Goal: Task Accomplishment & Management: Use online tool/utility

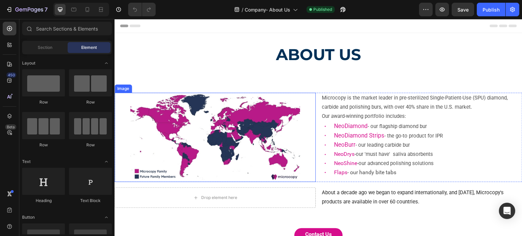
click at [196, 136] on img at bounding box center [215, 137] width 170 height 89
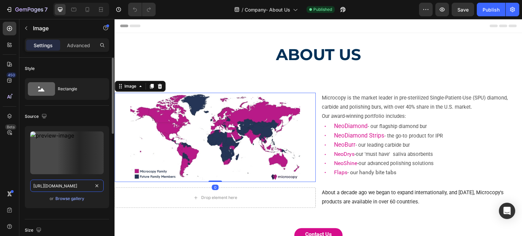
click at [50, 187] on input "https://cdn.shopify.com/s/files/1/0714/1657/8263/files/Microcopy_world_map1.jpg…" at bounding box center [66, 186] width 73 height 12
paste input "Intl_Map_0925_002.png?v=1759059717"
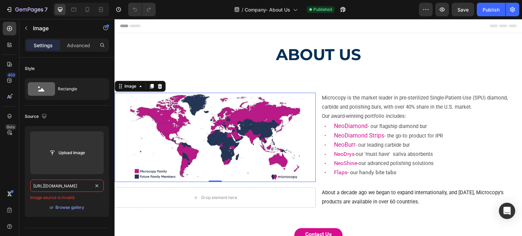
type input "https://cdn.shopify.com/s/files/1/0714/1657/8263/files/Intl_Map_0925_002.png?v=…"
click at [483, 10] on div "Publish" at bounding box center [491, 9] width 17 height 7
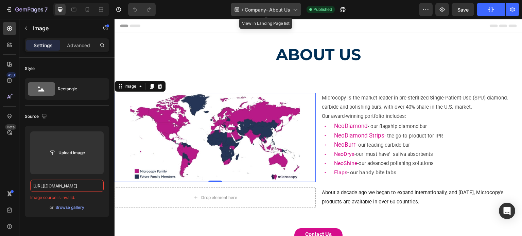
click at [284, 7] on span "Company- About Us" at bounding box center [268, 9] width 46 height 7
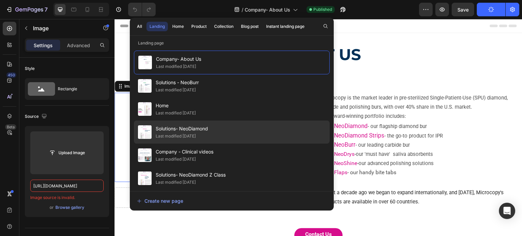
click at [236, 128] on div "Solutions- NeoDiamond Last modified 17 days ago" at bounding box center [232, 132] width 196 height 23
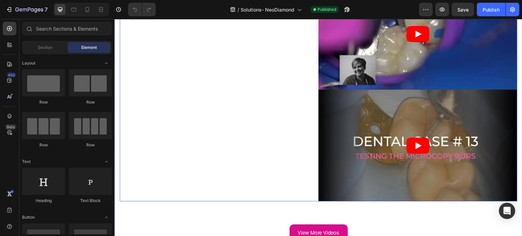
scroll to position [1360, 0]
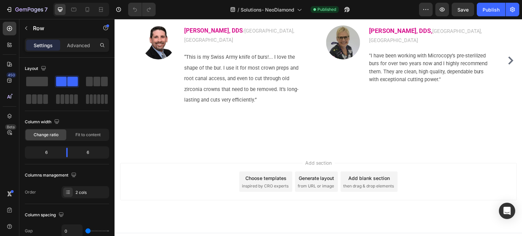
scroll to position [1634, 0]
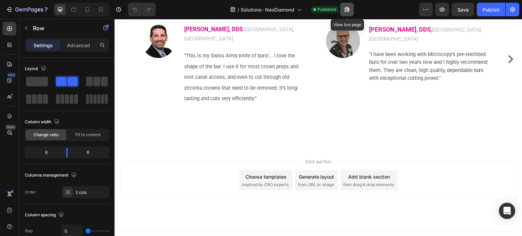
click at [350, 9] on icon "button" at bounding box center [346, 9] width 5 height 5
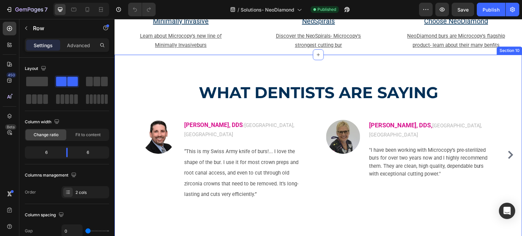
scroll to position [1532, 0]
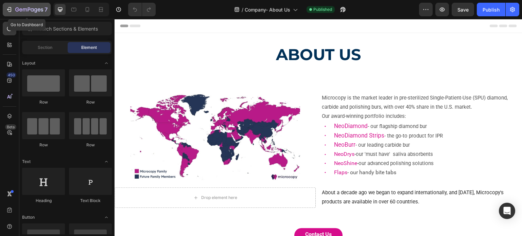
click at [8, 8] on icon "button" at bounding box center [9, 9] width 7 height 7
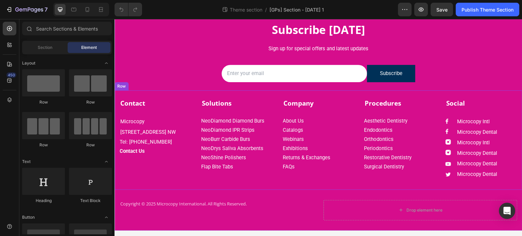
scroll to position [54, 0]
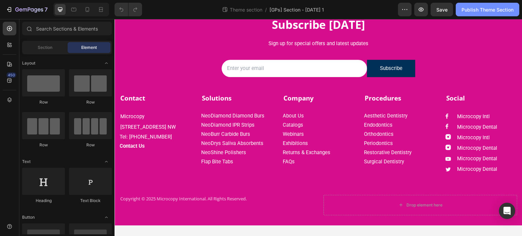
click at [465, 6] on div "Publish Theme Section" at bounding box center [488, 9] width 52 height 7
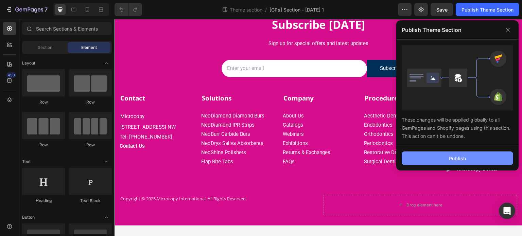
click at [448, 157] on button "Publish" at bounding box center [458, 159] width 112 height 14
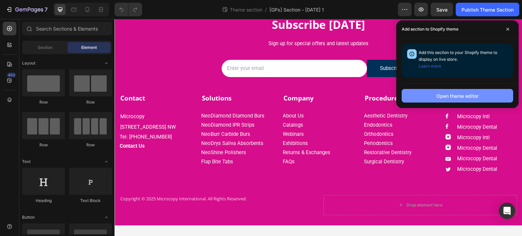
click at [441, 95] on div "Open theme editor" at bounding box center [458, 95] width 42 height 7
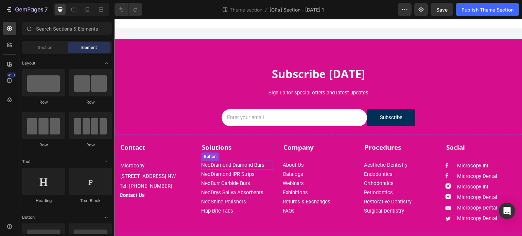
scroll to position [0, 0]
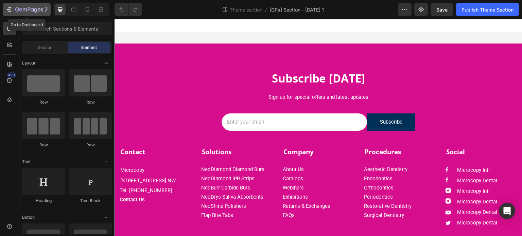
click at [11, 11] on icon "button" at bounding box center [10, 9] width 3 height 5
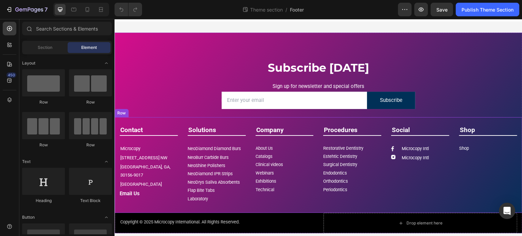
scroll to position [20, 0]
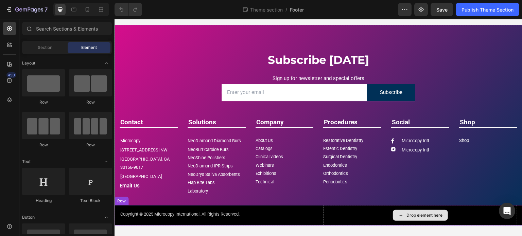
click at [488, 218] on div "Drop element here" at bounding box center [421, 215] width 194 height 20
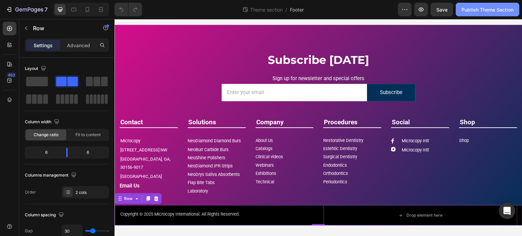
click at [466, 10] on div "Publish Theme Section" at bounding box center [488, 9] width 52 height 7
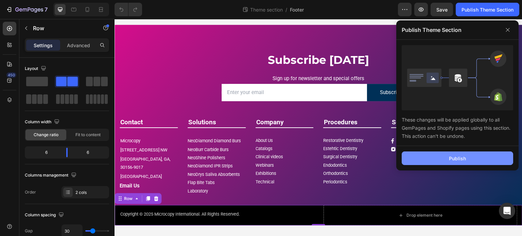
click at [444, 161] on button "Publish" at bounding box center [458, 159] width 112 height 14
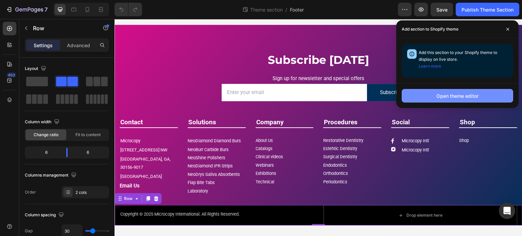
click at [441, 95] on div "Open theme editor" at bounding box center [458, 95] width 42 height 7
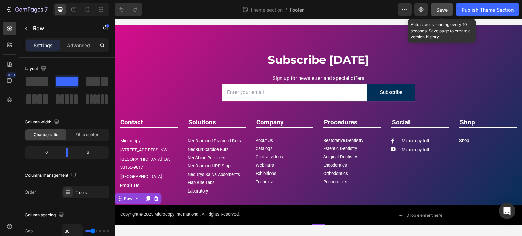
click at [437, 7] on span "Save" at bounding box center [442, 10] width 11 height 6
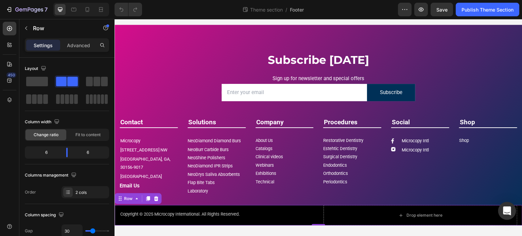
click at [506, 214] on icon "Open Intercom Messenger" at bounding box center [507, 211] width 8 height 9
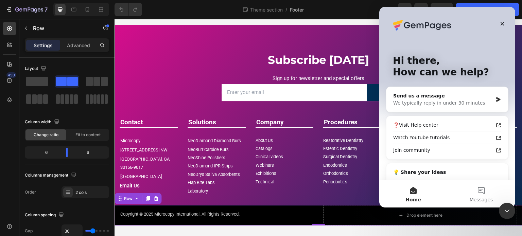
scroll to position [0, 0]
click at [420, 103] on div "We typically reply in under 30 minutes" at bounding box center [443, 103] width 100 height 7
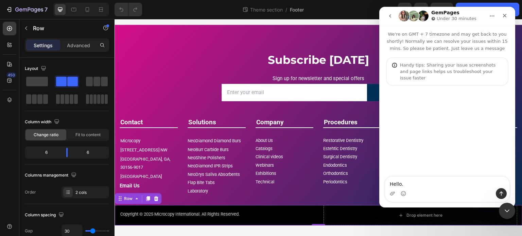
type textarea "Hello."
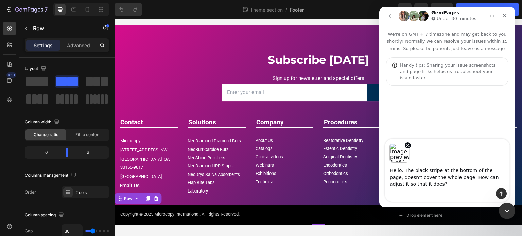
type textarea "Hello. The black stripe at the bottom of the page, doesn't cover the whole page…"
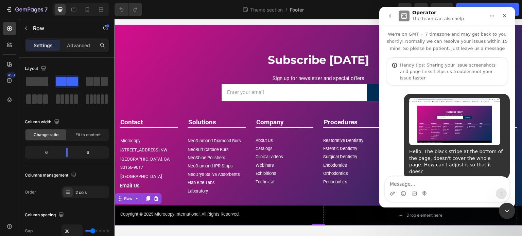
scroll to position [60, 0]
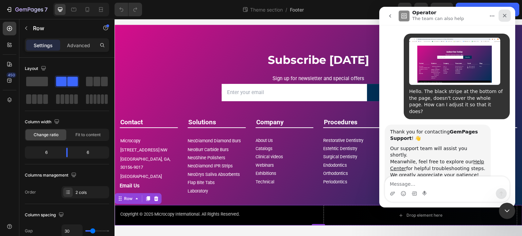
click at [501, 16] on div "Close" at bounding box center [505, 16] width 12 height 12
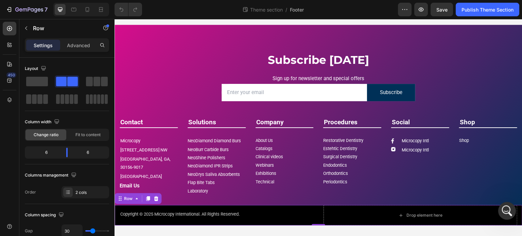
click at [509, 210] on icon "Open Intercom Messenger" at bounding box center [506, 210] width 11 height 11
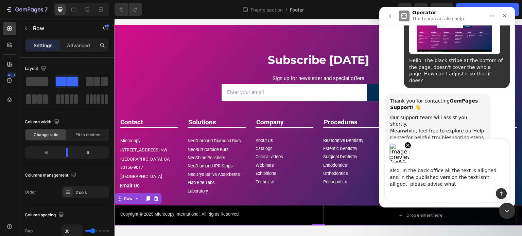
scroll to position [98, 0]
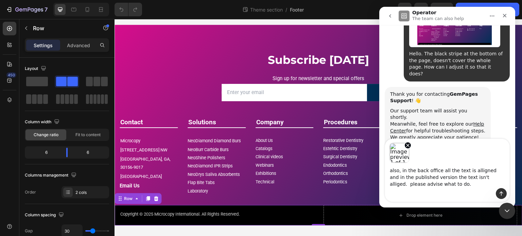
type textarea "also, in the back office all the text is alligned and in the published version …"
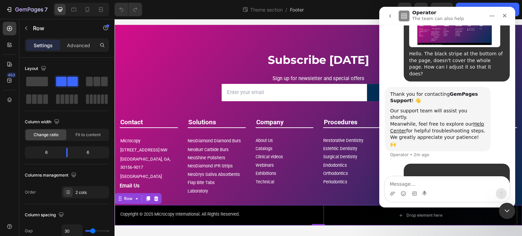
scroll to position [144, 0]
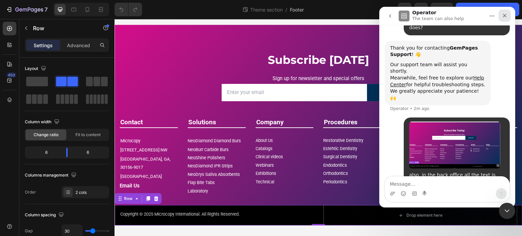
click at [504, 20] on div "Close" at bounding box center [505, 16] width 12 height 12
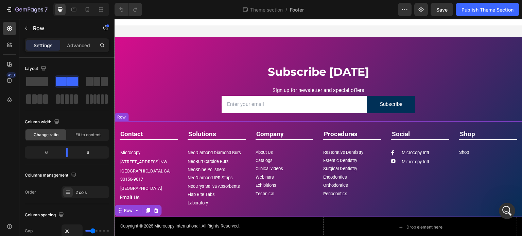
scroll to position [0, 0]
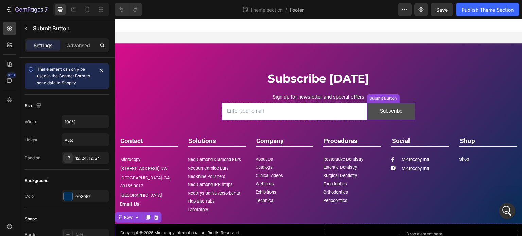
click at [369, 109] on button "Subscribe" at bounding box center [391, 111] width 49 height 17
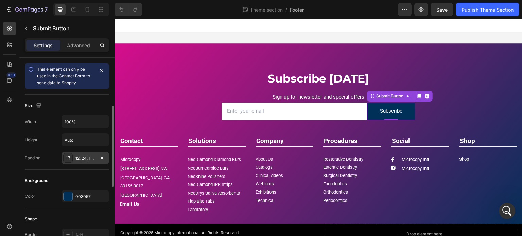
scroll to position [34, 0]
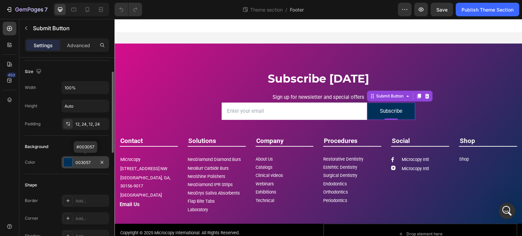
click at [74, 165] on div "003057" at bounding box center [86, 162] width 48 height 12
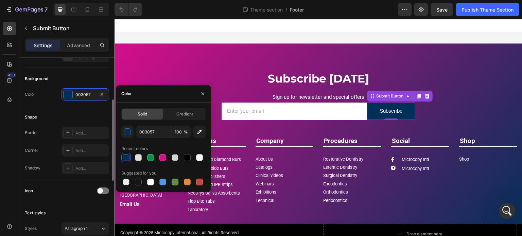
scroll to position [136, 0]
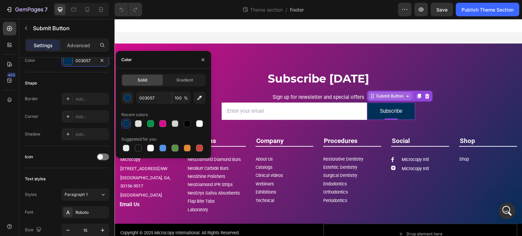
click at [371, 96] on icon at bounding box center [372, 96] width 5 height 5
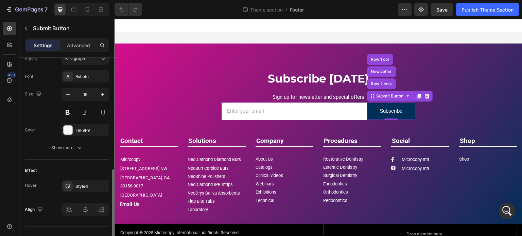
scroll to position [283, 0]
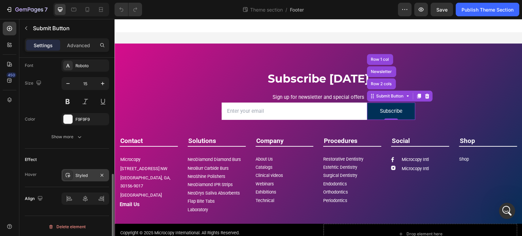
click at [79, 173] on div "Styled" at bounding box center [85, 176] width 20 height 6
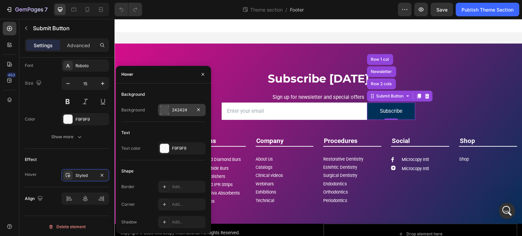
click at [164, 108] on div at bounding box center [164, 110] width 9 height 9
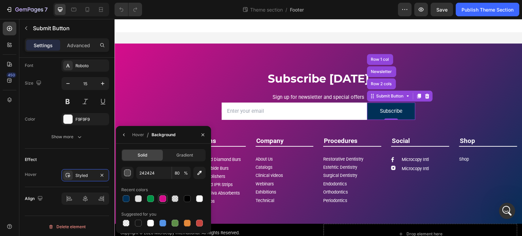
click at [161, 196] on div at bounding box center [162, 199] width 7 height 7
type input "D60D8C"
type input "100"
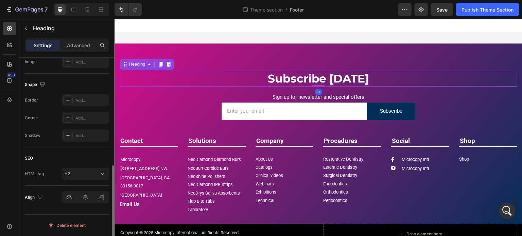
click at [181, 81] on p "Subscribe Today" at bounding box center [318, 78] width 397 height 15
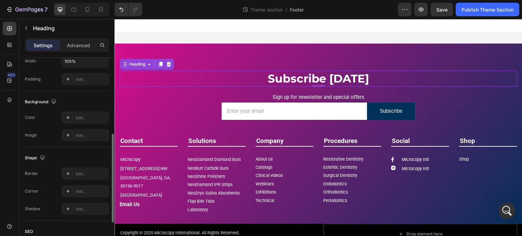
scroll to position [242, 0]
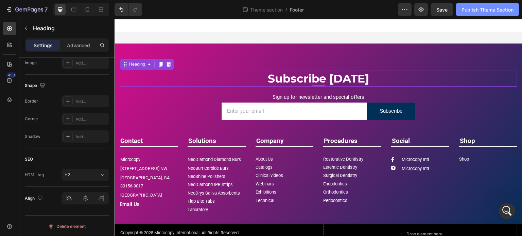
click at [480, 10] on div "Publish Theme Section" at bounding box center [488, 9] width 52 height 7
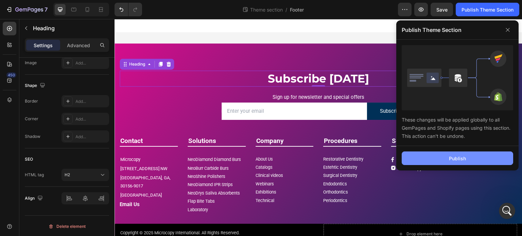
click at [449, 159] on button "Publish" at bounding box center [458, 159] width 112 height 14
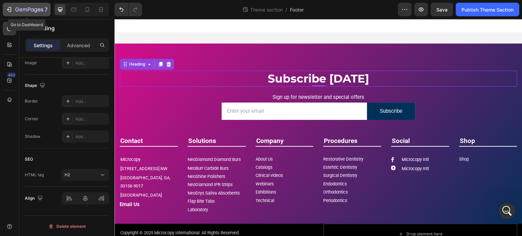
click at [7, 8] on icon "button" at bounding box center [9, 9] width 7 height 7
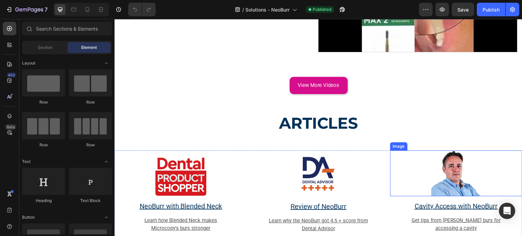
scroll to position [1326, 0]
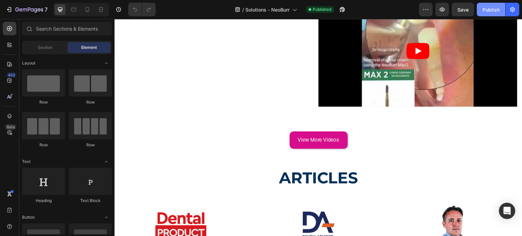
click at [483, 10] on button "Publish" at bounding box center [491, 10] width 29 height 14
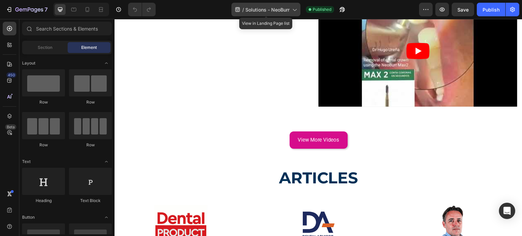
click at [252, 11] on span "Solutions - NeoBurr" at bounding box center [268, 9] width 44 height 7
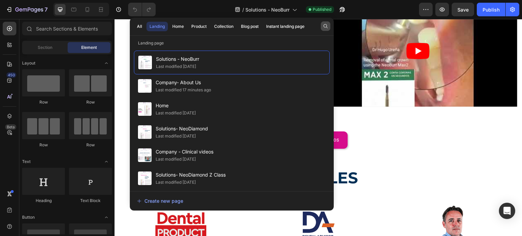
click at [327, 27] on icon "button" at bounding box center [325, 25] width 5 height 5
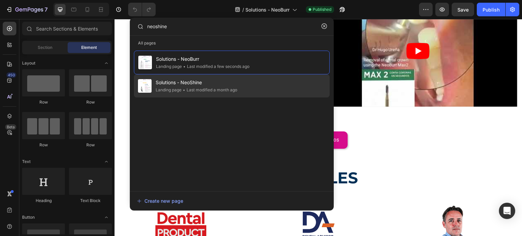
type input "neoshine"
click at [208, 88] on div "• Last modified a month ago" at bounding box center [210, 90] width 56 height 7
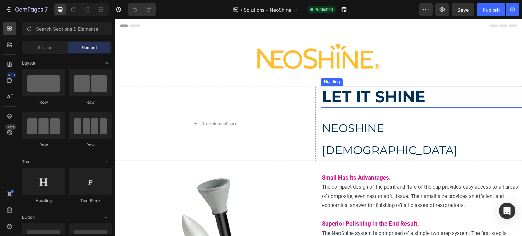
click at [360, 97] on strong "LET IT SHINE" at bounding box center [374, 96] width 104 height 19
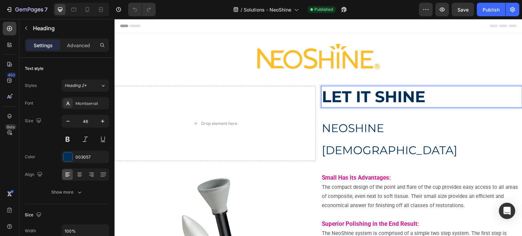
click at [360, 97] on strong "LET IT SHINE" at bounding box center [374, 96] width 104 height 19
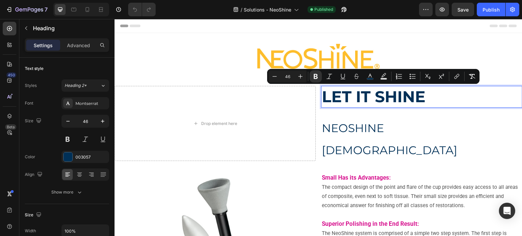
click at [360, 96] on strong "LET IT SHINE" at bounding box center [374, 96] width 104 height 19
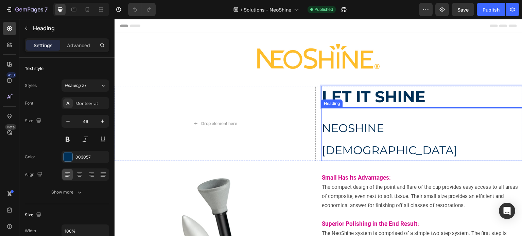
click at [338, 101] on div "Heading" at bounding box center [332, 104] width 19 height 6
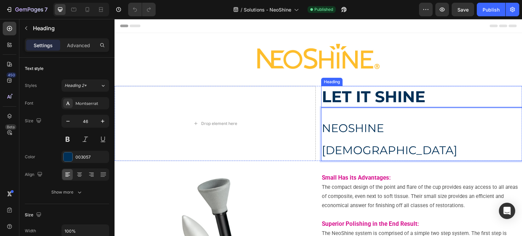
click at [334, 97] on strong "LET IT SHINE" at bounding box center [374, 96] width 104 height 19
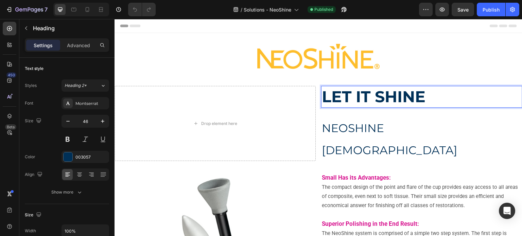
click at [329, 97] on strong "LET IT SHINE" at bounding box center [374, 96] width 104 height 19
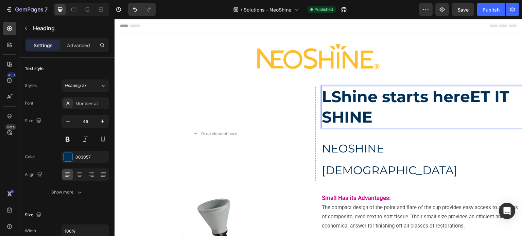
click at [331, 98] on strong "LShine starts hereET IT SHINE" at bounding box center [415, 107] width 187 height 40
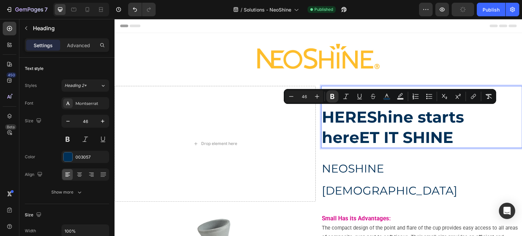
drag, startPoint x: 367, startPoint y: 117, endPoint x: 454, endPoint y: 141, distance: 89.9
click at [454, 141] on strong "SHINE STARTS HEREShine starts hereET IT SHINE" at bounding box center [393, 117] width 142 height 60
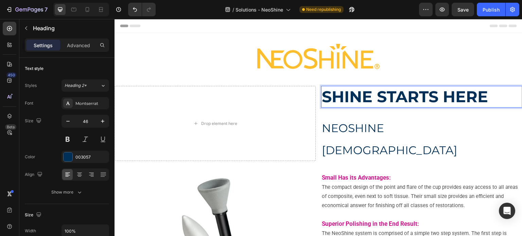
click at [327, 87] on strong "SHINE STARTS HERE" at bounding box center [405, 96] width 166 height 19
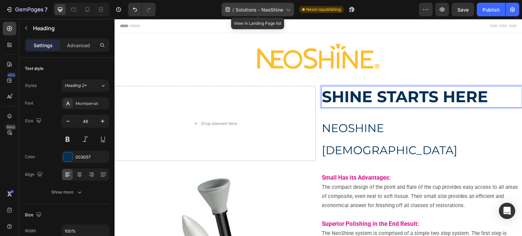
click at [274, 10] on span "Solutions - NeoShine" at bounding box center [260, 9] width 48 height 7
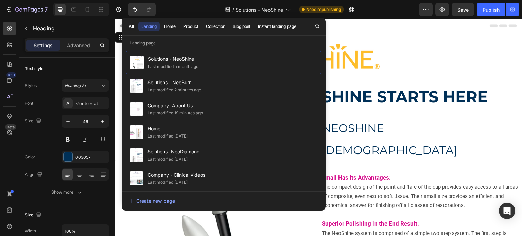
click at [353, 51] on img at bounding box center [318, 56] width 122 height 25
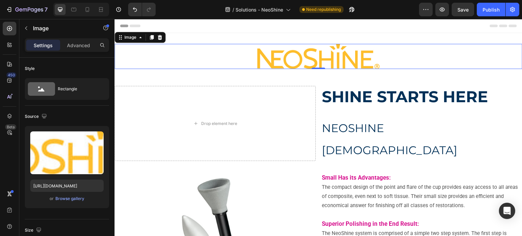
click at [324, 63] on img at bounding box center [318, 56] width 122 height 25
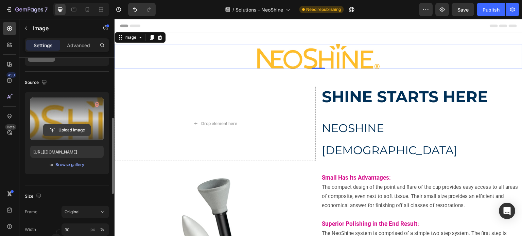
scroll to position [68, 0]
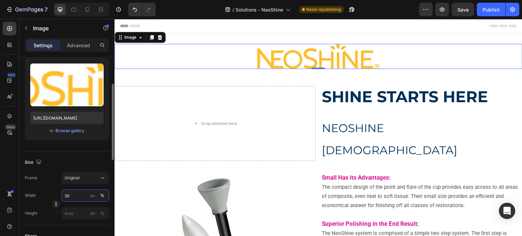
click at [72, 196] on input "30" at bounding box center [86, 196] width 48 height 12
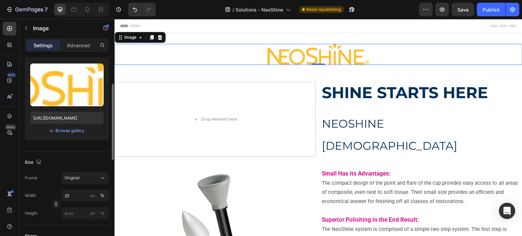
click at [84, 157] on div "Size" at bounding box center [67, 162] width 84 height 11
click at [73, 195] on input "25" at bounding box center [86, 196] width 48 height 12
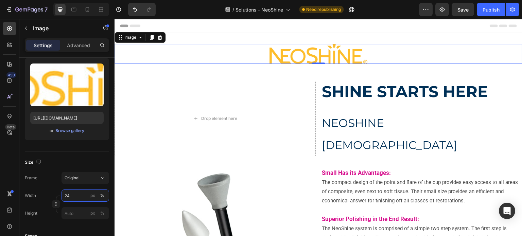
type input "24"
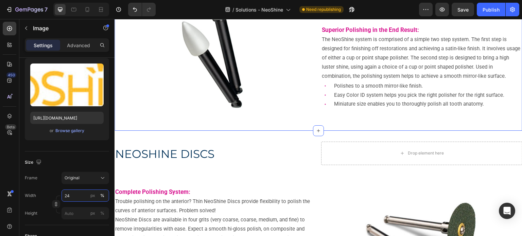
scroll to position [204, 0]
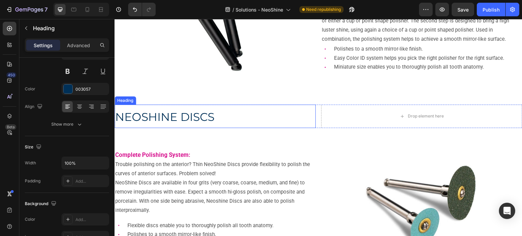
click at [158, 117] on span "NEOSHINE DISCS" at bounding box center [164, 117] width 99 height 14
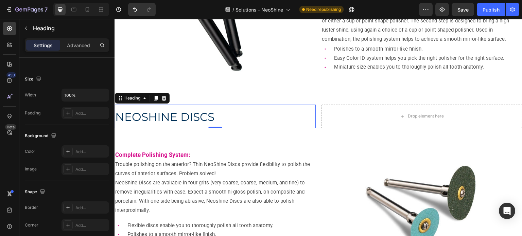
scroll to position [0, 0]
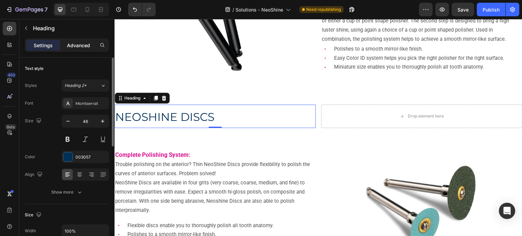
click at [77, 43] on p "Advanced" at bounding box center [78, 45] width 23 height 7
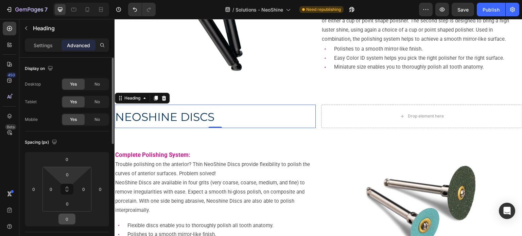
scroll to position [68, 0]
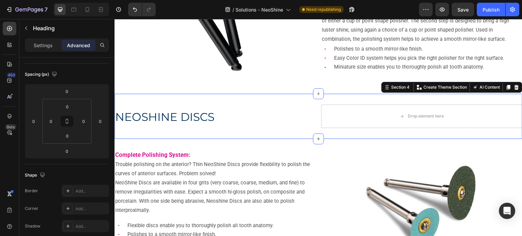
click at [185, 135] on div "NEOSHINE DISCS Heading Drop element here Row Section 4 Create Theme Section AI …" at bounding box center [319, 116] width 408 height 45
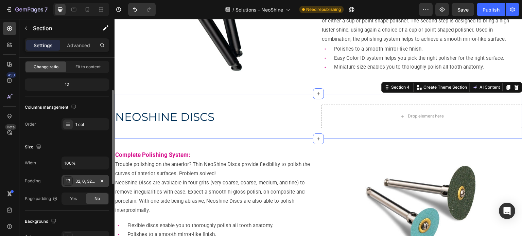
click at [85, 180] on div "32, 0, 32, 0" at bounding box center [85, 182] width 20 height 6
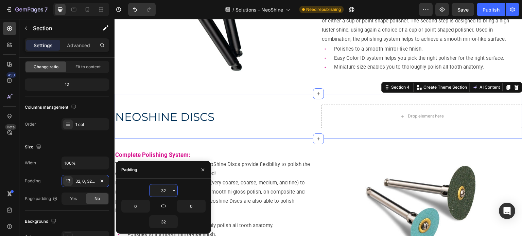
click at [164, 193] on input "32" at bounding box center [164, 191] width 28 height 12
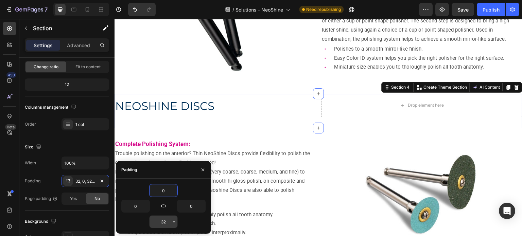
type input "0"
click at [162, 219] on input "32" at bounding box center [164, 222] width 28 height 12
type input "0"
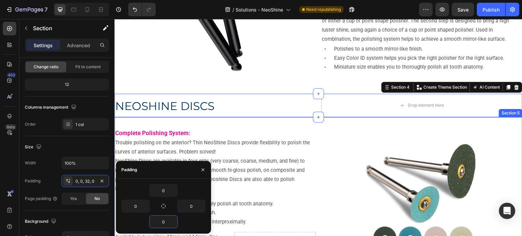
type input "32"
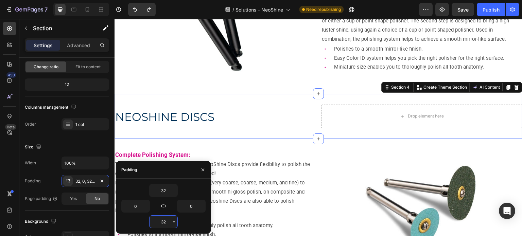
click at [156, 222] on input "32" at bounding box center [164, 222] width 28 height 12
drag, startPoint x: 154, startPoint y: 221, endPoint x: 166, endPoint y: 222, distance: 12.3
click at [166, 222] on input "32" at bounding box center [164, 222] width 28 height 12
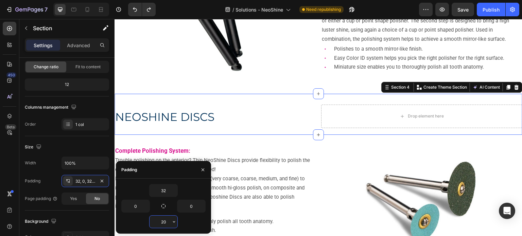
drag, startPoint x: 167, startPoint y: 221, endPoint x: 155, endPoint y: 221, distance: 12.6
click at [155, 221] on input "20" at bounding box center [164, 222] width 28 height 12
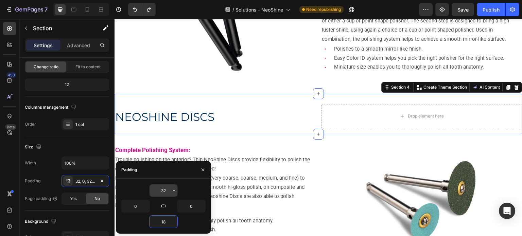
type input "18"
click at [161, 190] on input "32" at bounding box center [164, 191] width 28 height 12
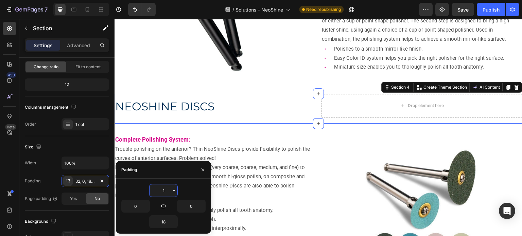
type input "18"
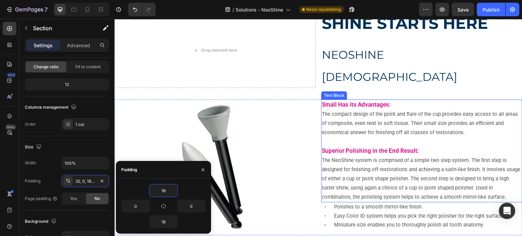
click at [367, 111] on span "The compact design of the point and flare of the cup provides easy access to al…" at bounding box center [420, 123] width 196 height 24
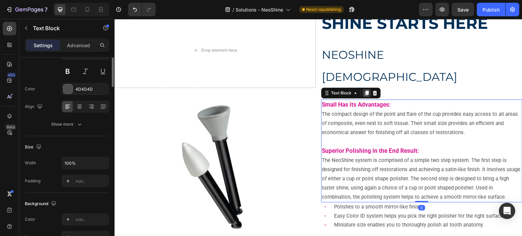
scroll to position [0, 0]
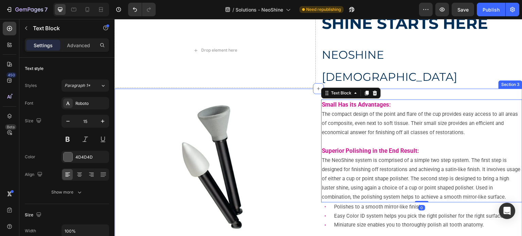
click at [405, 89] on div "Image Small Has its Advantages: The compact design of the point and flare of th…" at bounding box center [319, 170] width 408 height 163
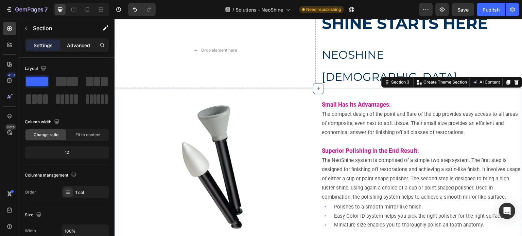
click at [83, 45] on p "Advanced" at bounding box center [78, 45] width 23 height 7
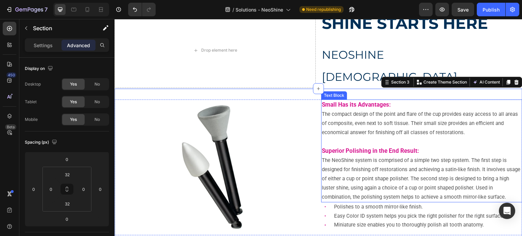
click at [342, 100] on p "Small Has its Advantages:" at bounding box center [422, 105] width 200 height 10
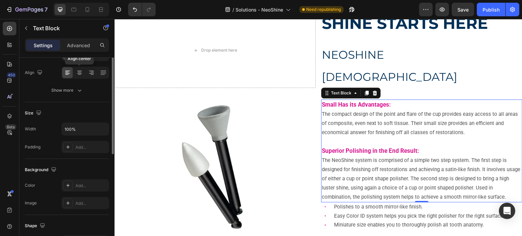
scroll to position [34, 0]
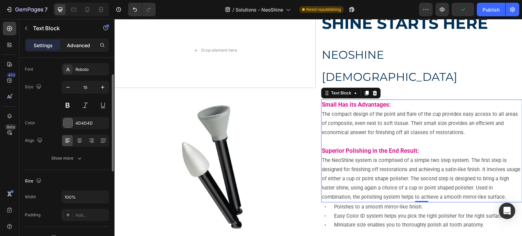
click at [72, 46] on p "Advanced" at bounding box center [78, 45] width 23 height 7
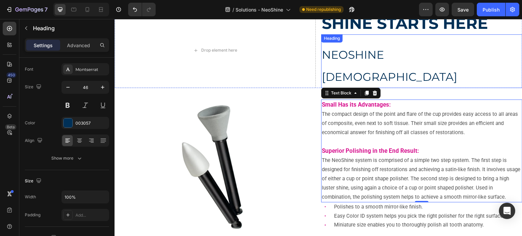
click at [388, 56] on span "NEOSHINE POLISHERS" at bounding box center [390, 66] width 136 height 36
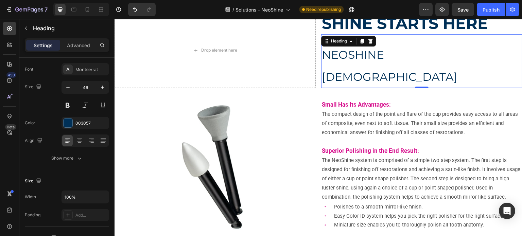
scroll to position [0, 0]
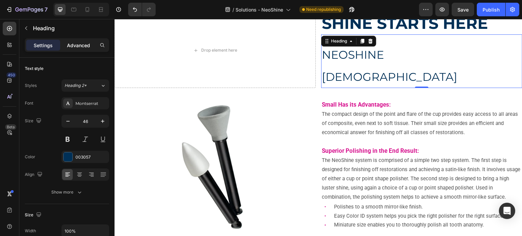
click at [83, 48] on p "Advanced" at bounding box center [78, 45] width 23 height 7
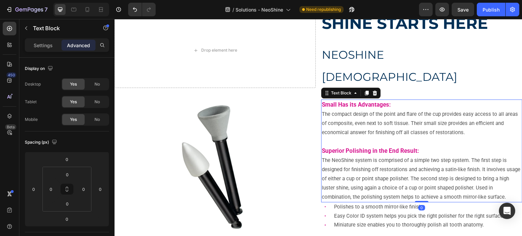
click at [349, 101] on strong "Has its Advantages:" at bounding box center [364, 104] width 53 height 7
click at [46, 45] on p "Settings" at bounding box center [43, 45] width 19 height 7
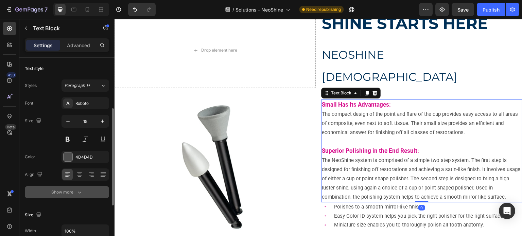
scroll to position [68, 0]
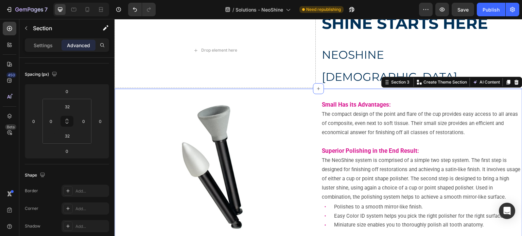
click at [391, 89] on div "Image Small Has its Advantages: The compact design of the point and flare of th…" at bounding box center [319, 170] width 408 height 163
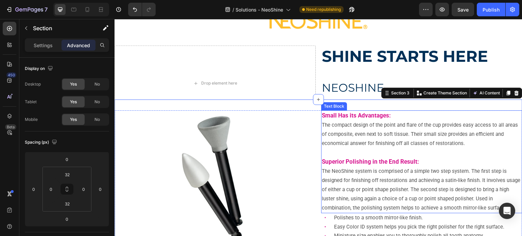
scroll to position [34, 0]
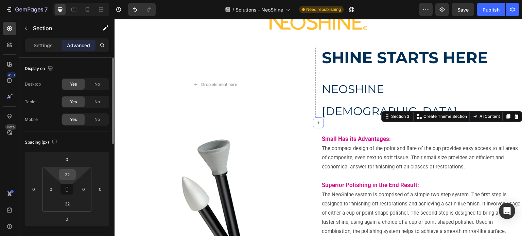
click at [69, 173] on input "32" at bounding box center [68, 175] width 14 height 10
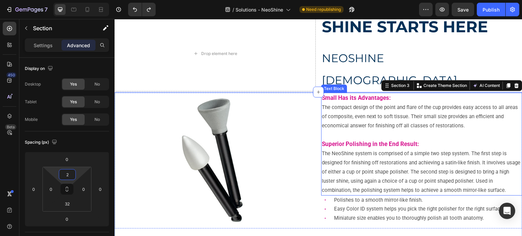
scroll to position [136, 0]
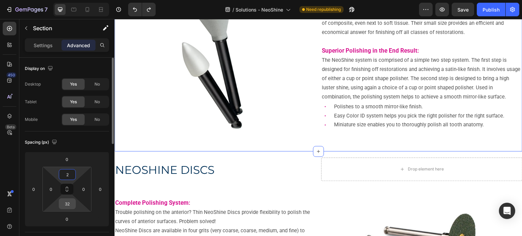
type input "2"
click at [63, 205] on input "32" at bounding box center [68, 204] width 14 height 10
type input "2"
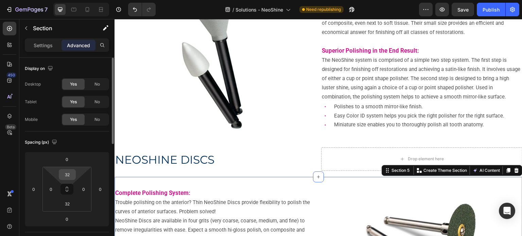
click at [71, 175] on input "32" at bounding box center [68, 175] width 14 height 10
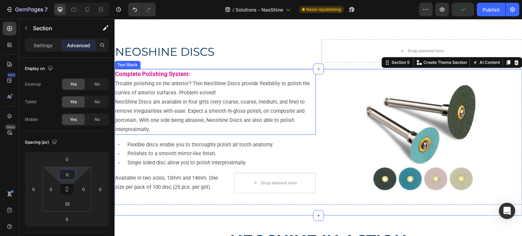
scroll to position [306, 0]
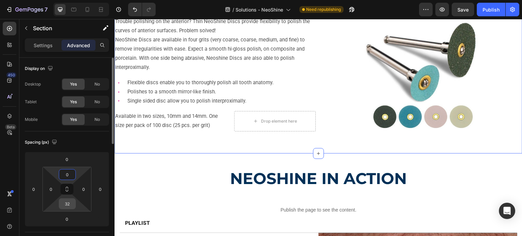
type input "0"
click at [63, 200] on input "32" at bounding box center [68, 204] width 14 height 10
type input "0"
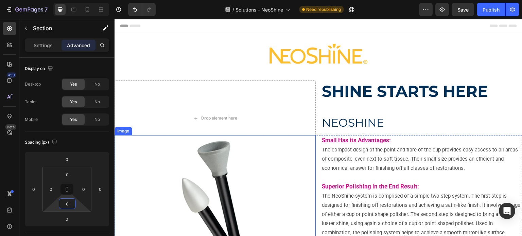
scroll to position [0, 0]
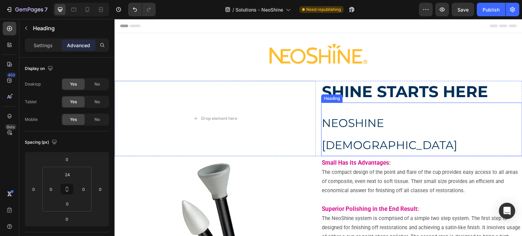
click at [395, 113] on h2 "NEOSHINE POLISHERS" at bounding box center [421, 134] width 201 height 46
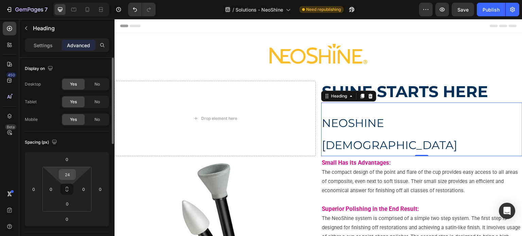
click at [60, 176] on div "24" at bounding box center [67, 174] width 17 height 11
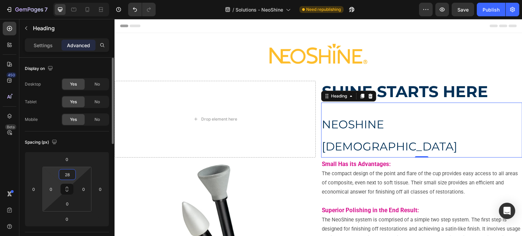
drag, startPoint x: 69, startPoint y: 173, endPoint x: 46, endPoint y: 181, distance: 24.7
click at [46, 181] on div "28 0 0 0" at bounding box center [67, 189] width 49 height 45
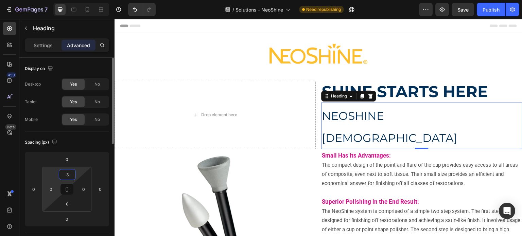
type input "30"
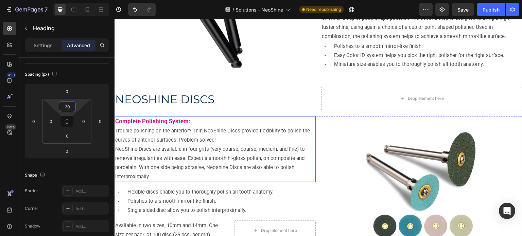
scroll to position [204, 0]
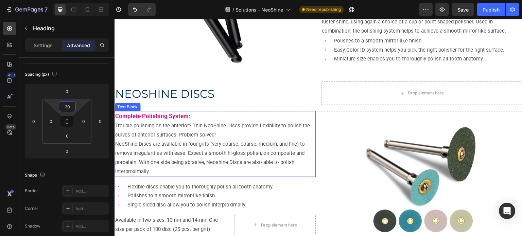
click at [151, 113] on strong "Complete Polishing System:" at bounding box center [152, 116] width 75 height 7
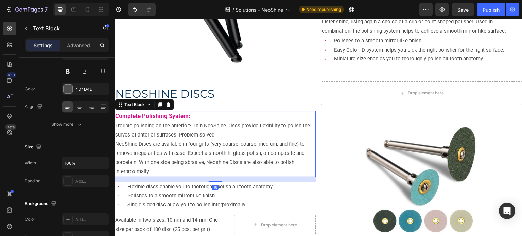
scroll to position [0, 0]
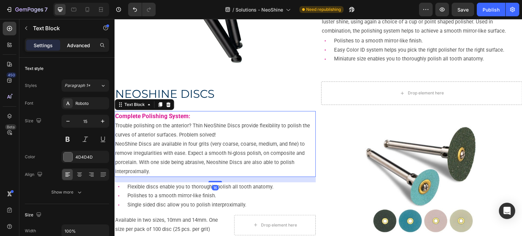
click at [86, 43] on p "Advanced" at bounding box center [78, 45] width 23 height 7
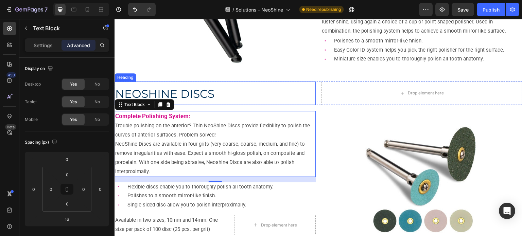
click at [199, 97] on span "NEOSHINE DISCS" at bounding box center [164, 94] width 99 height 14
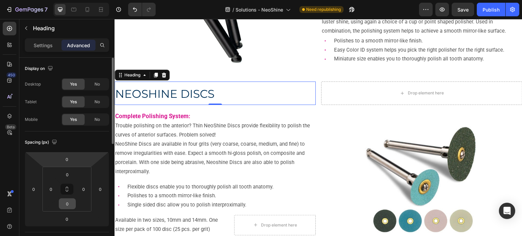
scroll to position [68, 0]
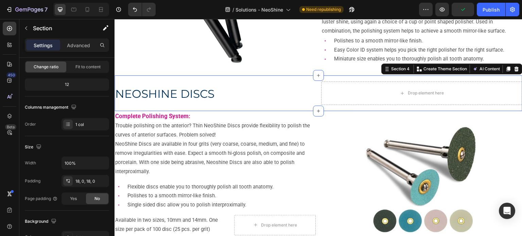
click at [159, 109] on div "NEOSHINE DISCS Heading Drop element here Row Section 4 Create Theme Section AI …" at bounding box center [319, 93] width 408 height 36
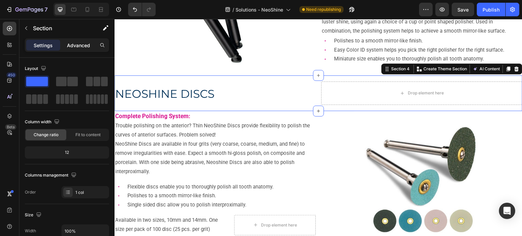
click at [65, 45] on div "Advanced" at bounding box center [79, 45] width 34 height 11
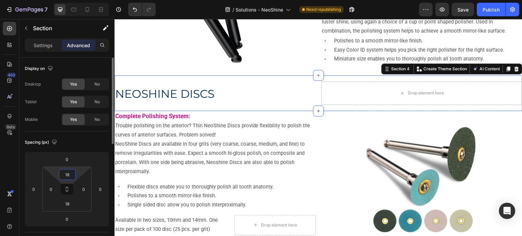
click at [71, 174] on input "18" at bounding box center [68, 175] width 14 height 10
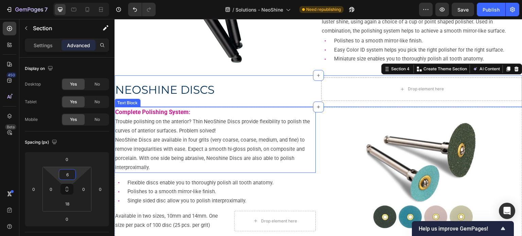
type input "18"
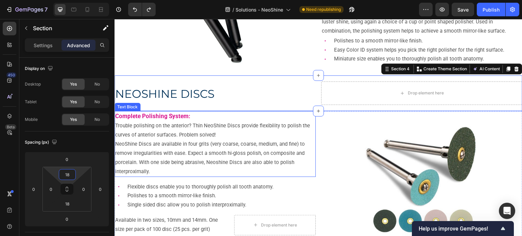
click at [188, 116] on strong "Complete Polishing System:" at bounding box center [152, 116] width 75 height 7
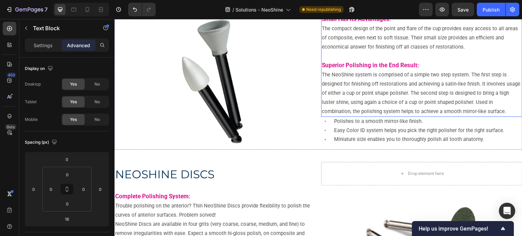
scroll to position [170, 0]
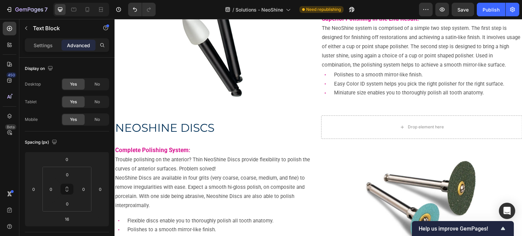
click at [136, 147] on strong "Complete Polishing System:" at bounding box center [152, 150] width 75 height 7
click at [138, 153] on strong "Complete Polishing System:" at bounding box center [152, 150] width 75 height 7
click at [206, 163] on p "Trouble polishing on the anterior? Thin NeoShine Discs provide flexibility to p…" at bounding box center [215, 164] width 200 height 18
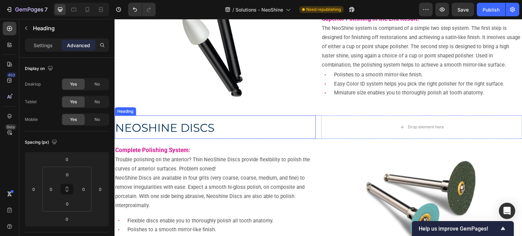
click at [164, 131] on span "NEOSHINE DISCS" at bounding box center [164, 128] width 99 height 14
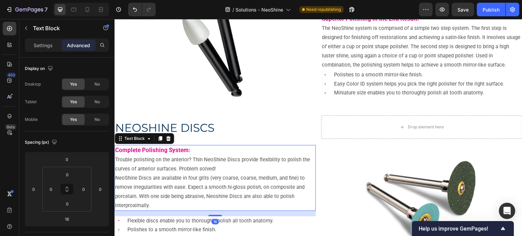
click at [164, 147] on strong "Complete Polishing System:" at bounding box center [152, 150] width 75 height 7
click at [65, 159] on input "0" at bounding box center [67, 159] width 14 height 10
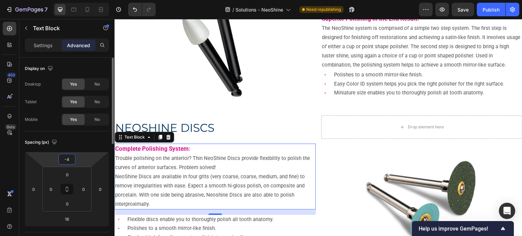
drag, startPoint x: 67, startPoint y: 157, endPoint x: 71, endPoint y: 157, distance: 4.1
click at [71, 157] on input "-4" at bounding box center [67, 159] width 14 height 10
type input "-8"
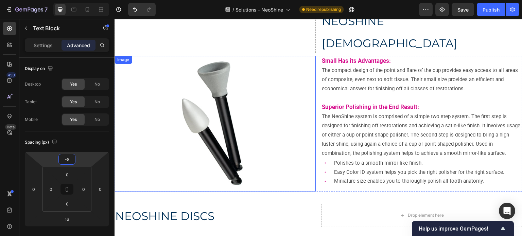
scroll to position [136, 0]
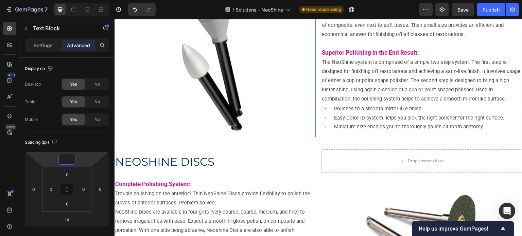
type input "-7"
type input "-6"
type input "-3"
type input "-9"
type input "-10"
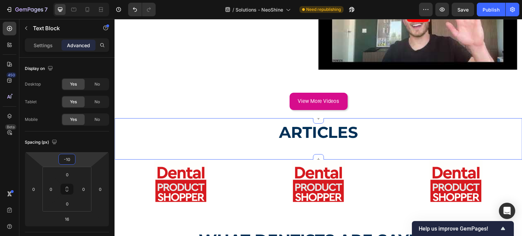
scroll to position [986, 0]
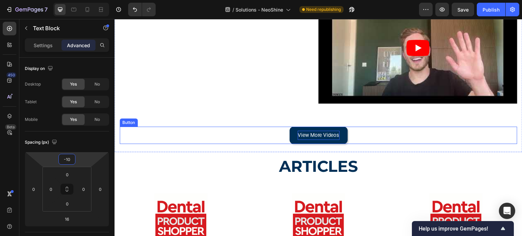
click at [300, 131] on p "View More Videos" at bounding box center [319, 135] width 42 height 9
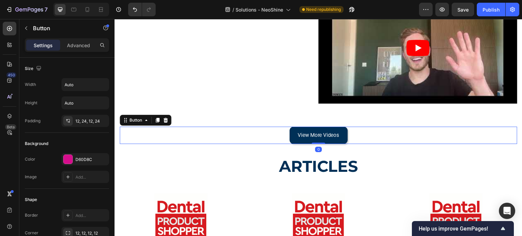
click at [296, 127] on button "View More Videos" at bounding box center [319, 135] width 58 height 17
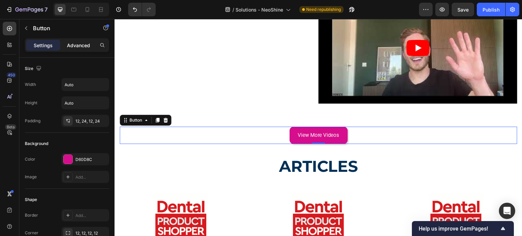
click at [84, 45] on p "Advanced" at bounding box center [78, 45] width 23 height 7
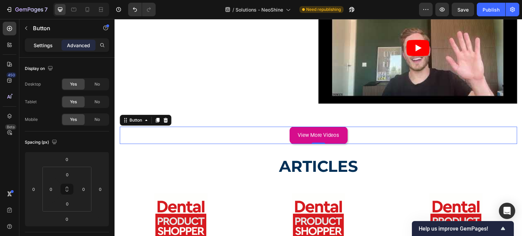
click at [48, 42] on p "Settings" at bounding box center [43, 45] width 19 height 7
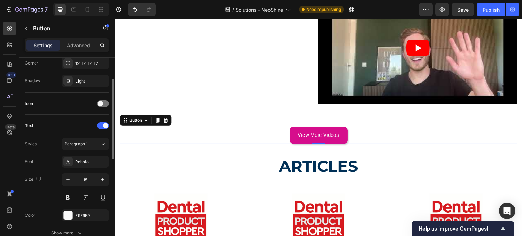
scroll to position [136, 0]
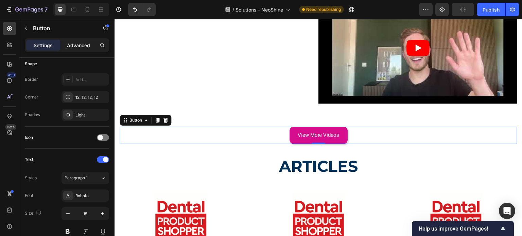
click at [80, 48] on p "Advanced" at bounding box center [78, 45] width 23 height 7
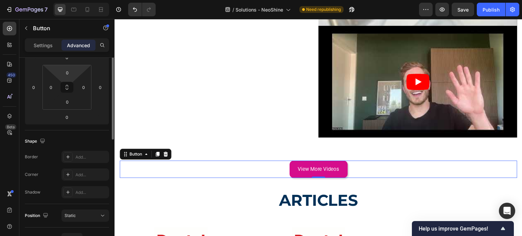
scroll to position [68, 0]
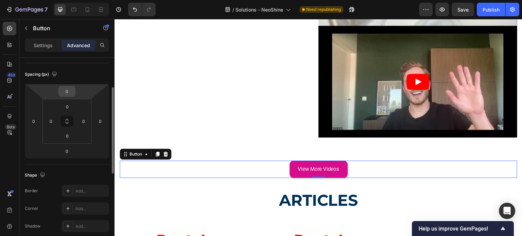
click at [65, 87] on input "0" at bounding box center [67, 91] width 14 height 10
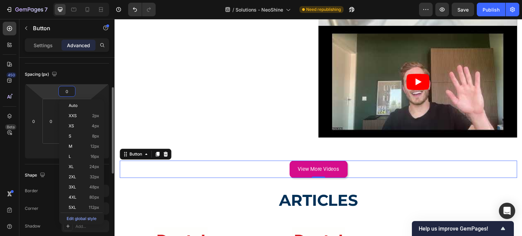
type input "5"
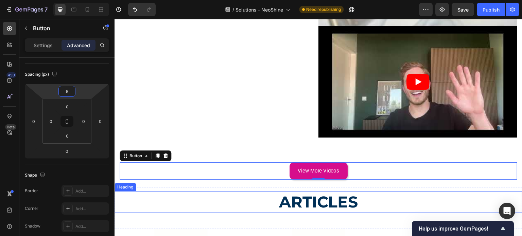
click at [297, 192] on strong "ARTICLES" at bounding box center [318, 201] width 79 height 19
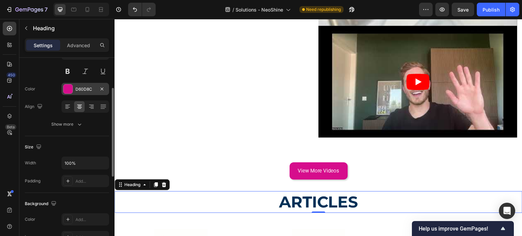
scroll to position [34, 0]
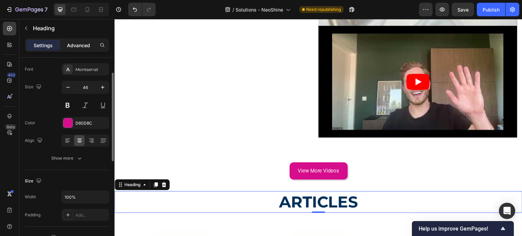
click at [80, 45] on p "Advanced" at bounding box center [78, 45] width 23 height 7
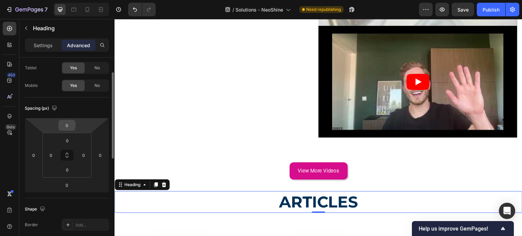
click at [70, 123] on input "0" at bounding box center [67, 125] width 14 height 10
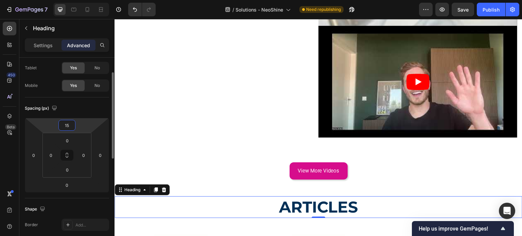
type input "1"
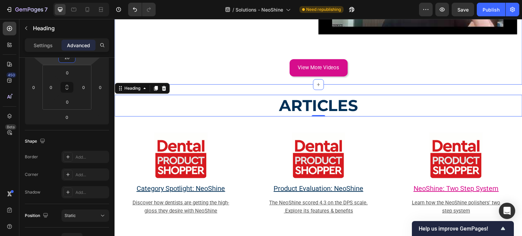
scroll to position [1054, 0]
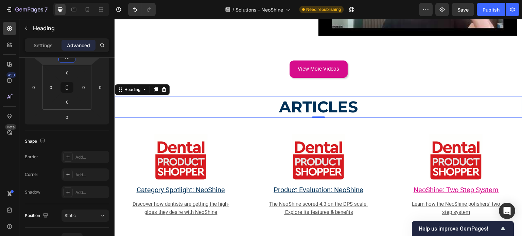
type input "20"
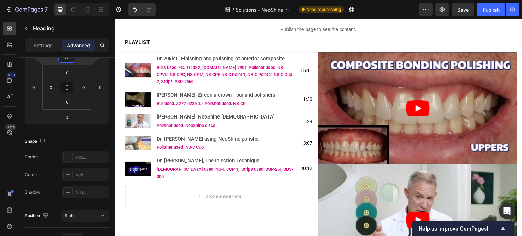
scroll to position [476, 0]
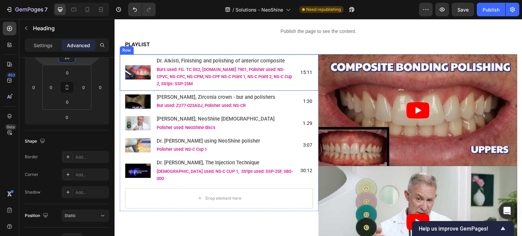
click at [123, 59] on div "Image Dr. Alkisti, Finishing and polishing of anterior composite Text Block Bur…" at bounding box center [219, 72] width 199 height 36
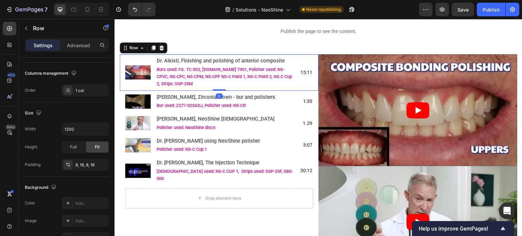
scroll to position [0, 0]
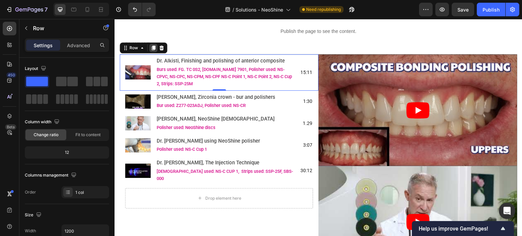
click at [153, 49] on icon at bounding box center [154, 48] width 4 height 5
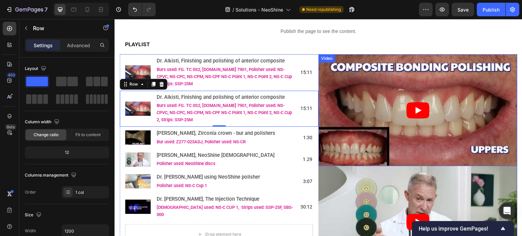
click at [327, 60] on div "Video" at bounding box center [327, 58] width 14 height 6
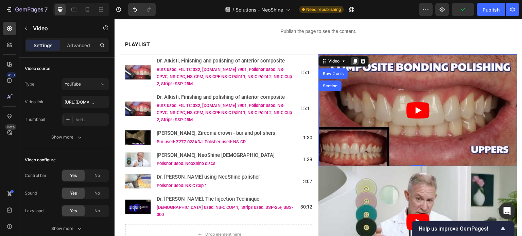
click at [353, 63] on icon at bounding box center [354, 60] width 5 height 5
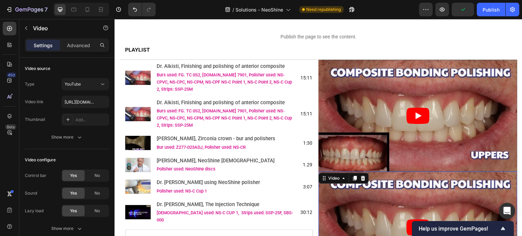
scroll to position [462, 0]
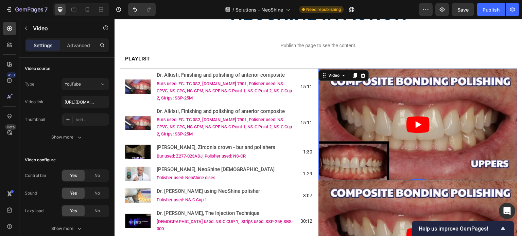
click at [326, 83] on article at bounding box center [418, 125] width 199 height 112
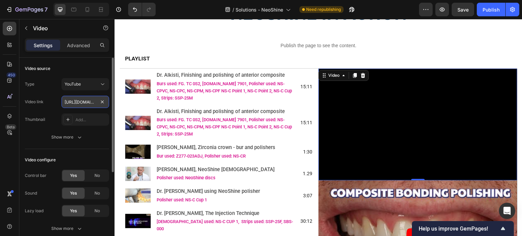
click at [82, 100] on input "https://www.youtube.com/watch?v=QP4IZyG4CB4" at bounding box center [86, 102] width 48 height 12
paste input "Fvnsdh5fp5k"
type input "https://www.youtube.com/watch?v=Fvnsdh5fp5k"
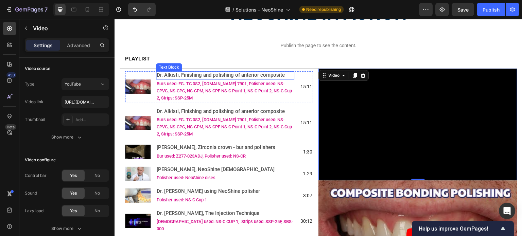
click at [198, 78] on span "Dr. Alkisti, Finishing and polishing of anterior composite" at bounding box center [221, 75] width 128 height 6
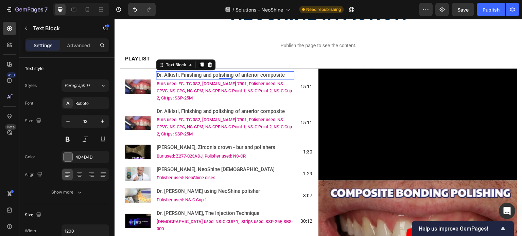
click at [169, 74] on span "Dr. Alkisti, Finishing and polishing of anterior composite" at bounding box center [221, 75] width 128 height 6
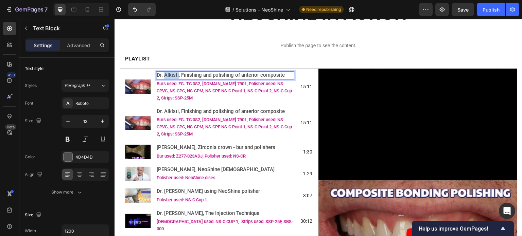
click at [169, 74] on span "Dr. Alkisti, Finishing and polishing of anterior composite" at bounding box center [221, 75] width 128 height 6
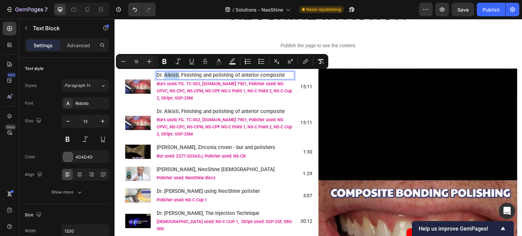
click at [167, 74] on span "Dr. Alkisti, Finishing and polishing of anterior composite" at bounding box center [221, 75] width 128 height 6
drag, startPoint x: 165, startPoint y: 74, endPoint x: 178, endPoint y: 75, distance: 13.7
click at [178, 75] on span "Dr. Alkisti, Finishing and polishing of anterior composite" at bounding box center [221, 75] width 128 height 6
type input "14"
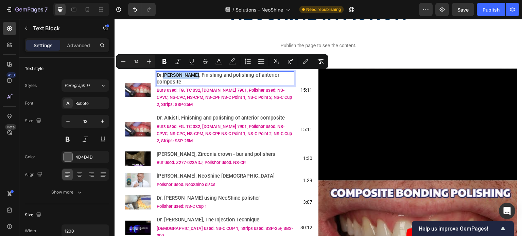
drag, startPoint x: 190, startPoint y: 74, endPoint x: 166, endPoint y: 75, distance: 24.5
click at [166, 75] on span "Dr. Mitchell Rubinstein" at bounding box center [181, 74] width 36 height 5
click at [162, 75] on span "Dr." at bounding box center [160, 75] width 6 height 6
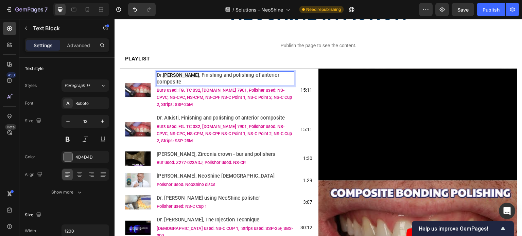
click at [164, 74] on span "Dr. Mitchell Rubinstein" at bounding box center [181, 74] width 36 height 5
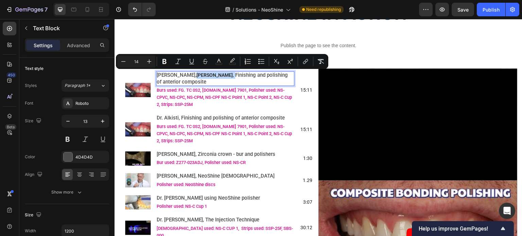
drag, startPoint x: 195, startPoint y: 76, endPoint x: 240, endPoint y: 76, distance: 45.9
click at [240, 76] on p "Dr. Rubinstein, Dr. Mitchell Rubinstein , Finishing and polishing of anterior c…" at bounding box center [225, 78] width 137 height 13
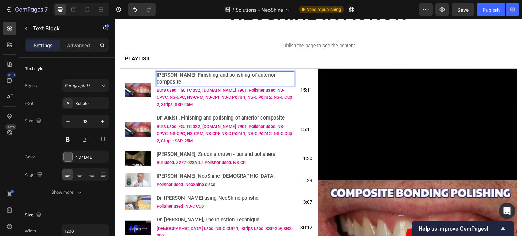
click at [196, 74] on span "Dr. Rubinstein, Finishing and polishing of anterior composite" at bounding box center [216, 78] width 119 height 13
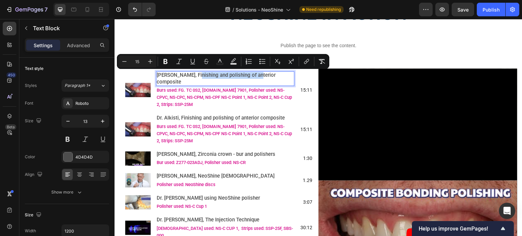
drag, startPoint x: 193, startPoint y: 74, endPoint x: 254, endPoint y: 78, distance: 61.0
click at [254, 78] on p "Dr. Rubinstein, Finishing and polishing of anterior composite" at bounding box center [225, 78] width 137 height 13
drag, startPoint x: 191, startPoint y: 74, endPoint x: 202, endPoint y: 80, distance: 12.2
click at [202, 80] on p "Dr. Rubinstein, Finishing and polishing of anterior composite" at bounding box center [225, 78] width 137 height 13
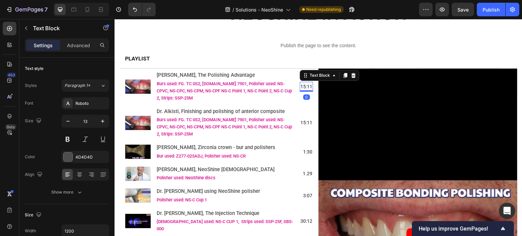
click at [302, 89] on p "15:11" at bounding box center [307, 87] width 12 height 9
click at [301, 87] on p "15:11" at bounding box center [307, 87] width 12 height 9
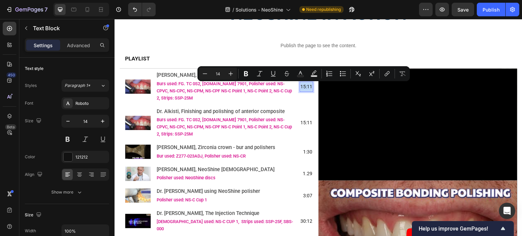
drag, startPoint x: 299, startPoint y: 87, endPoint x: 310, endPoint y: 84, distance: 11.5
click at [310, 84] on div "15:11" at bounding box center [306, 87] width 13 height 10
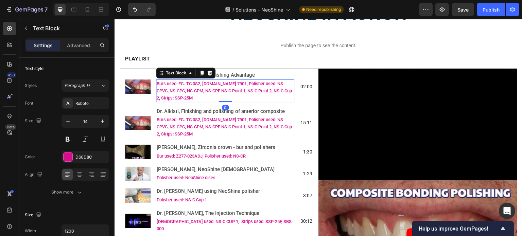
click at [170, 95] on p "Burs used: FG. TC 0S2, FG.TC 7901, Polisher used: NS-CPVC, NS-CPC, NS-CPM, NS-C…" at bounding box center [225, 90] width 137 height 21
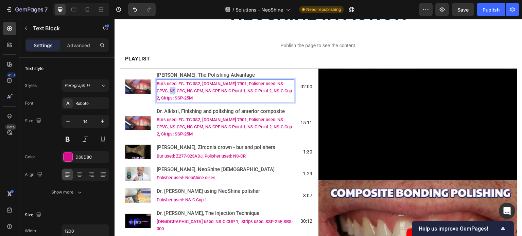
click at [170, 95] on p "Burs used: FG. TC 0S2, FG.TC 7901, Polisher used: NS-CPVC, NS-CPC, NS-CPM, NS-C…" at bounding box center [225, 90] width 137 height 21
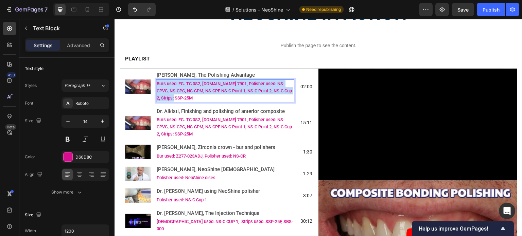
click at [170, 95] on p "Burs used: FG. TC 0S2, FG.TC 7901, Polisher used: NS-CPVC, NS-CPC, NS-CPM, NS-C…" at bounding box center [225, 90] width 137 height 21
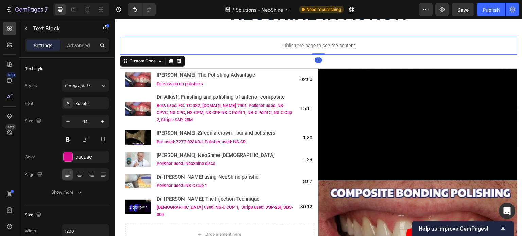
click at [374, 47] on p "Publish the page to see the content." at bounding box center [319, 45] width 398 height 7
